Goal: Book appointment/travel/reservation

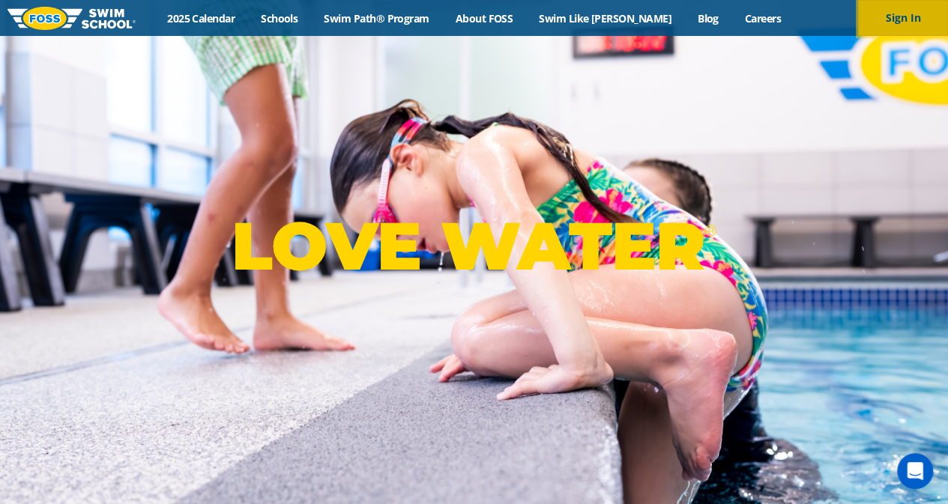
click at [902, 24] on button "Sign In" at bounding box center [903, 18] width 90 height 36
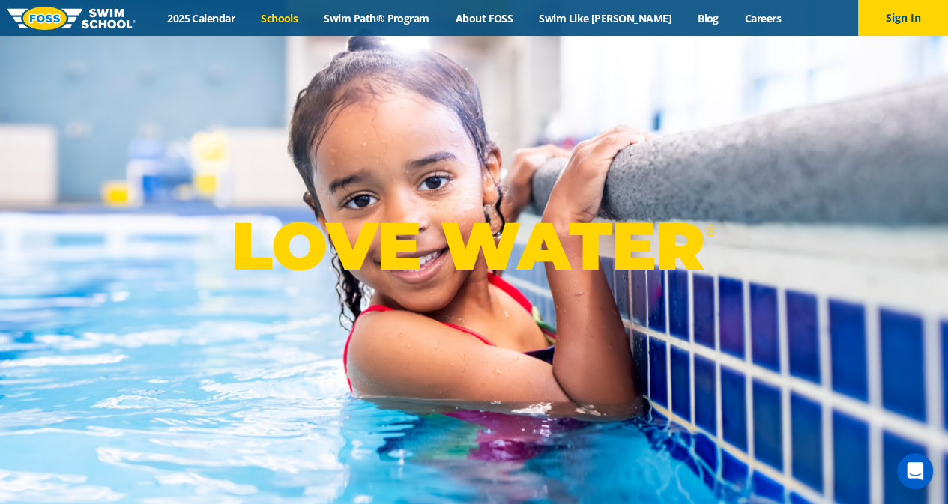
click at [282, 16] on link "Schools" at bounding box center [279, 18] width 63 height 14
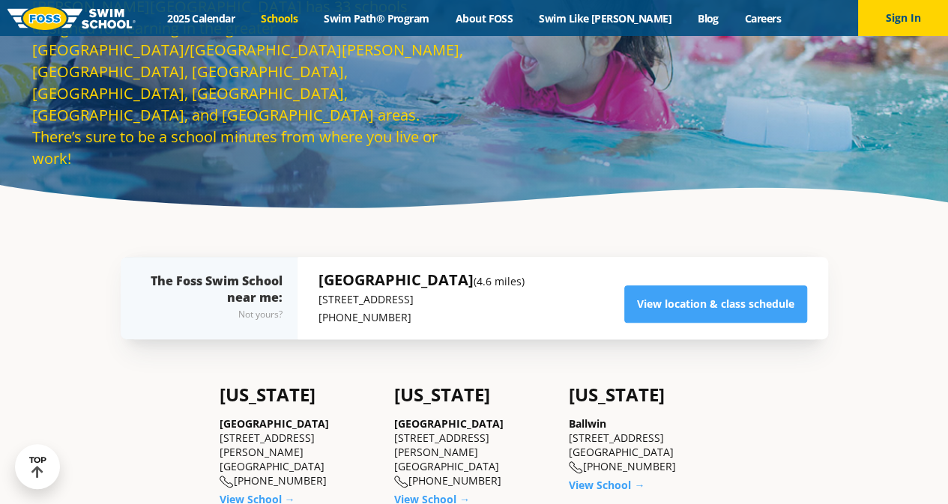
scroll to position [135, 0]
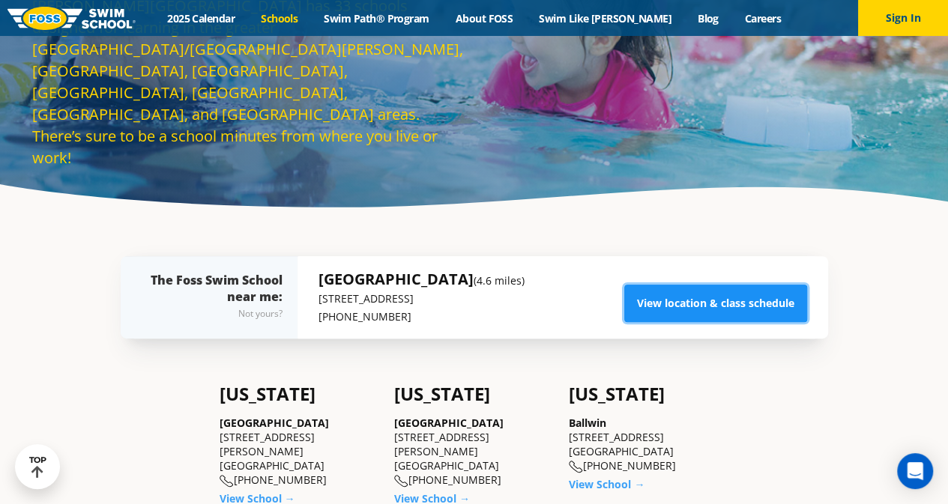
click at [677, 297] on link "View location & class schedule" at bounding box center [715, 303] width 183 height 37
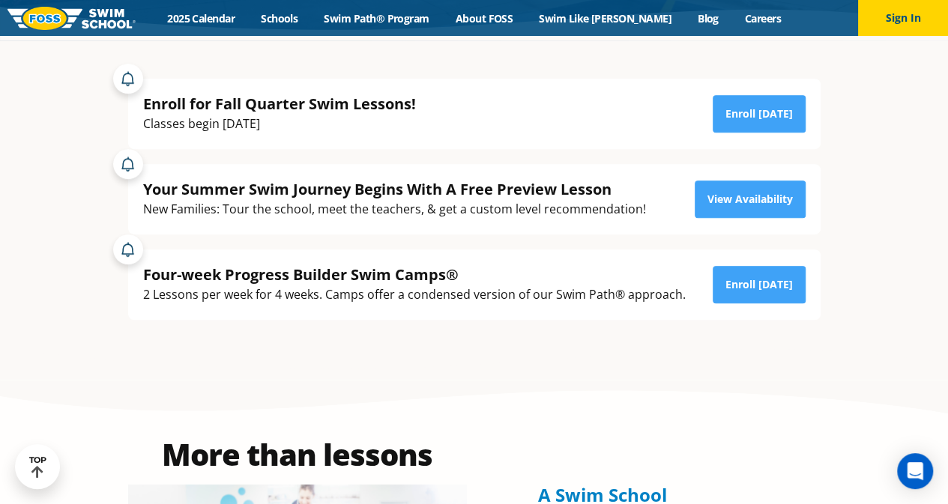
scroll to position [446, 0]
